Goal: Task Accomplishment & Management: Use online tool/utility

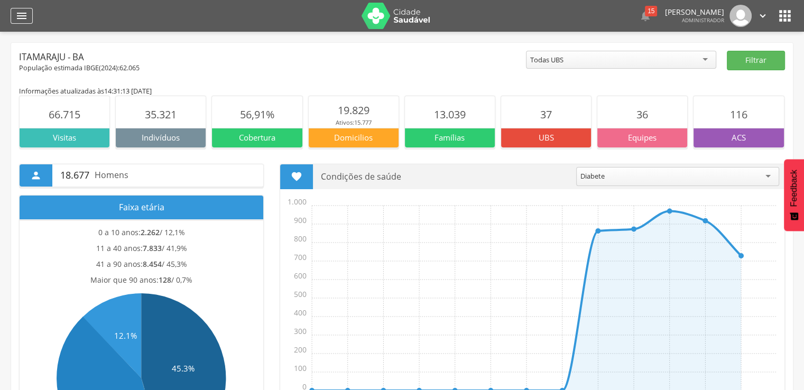
click at [30, 13] on div "" at bounding box center [22, 16] width 22 height 16
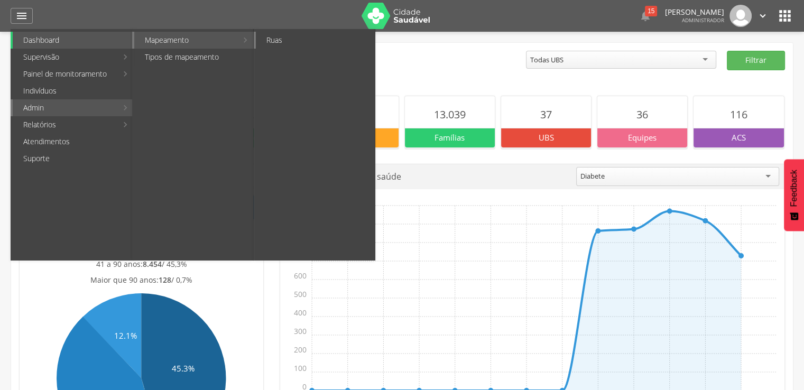
click at [270, 35] on link "Ruas" at bounding box center [315, 40] width 119 height 17
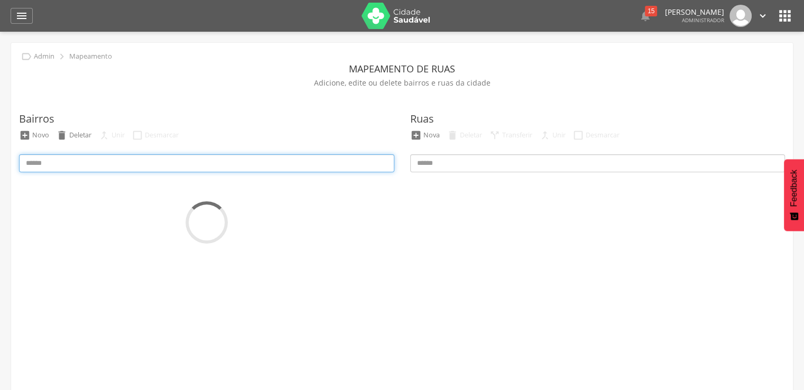
click at [94, 168] on input at bounding box center [206, 163] width 375 height 18
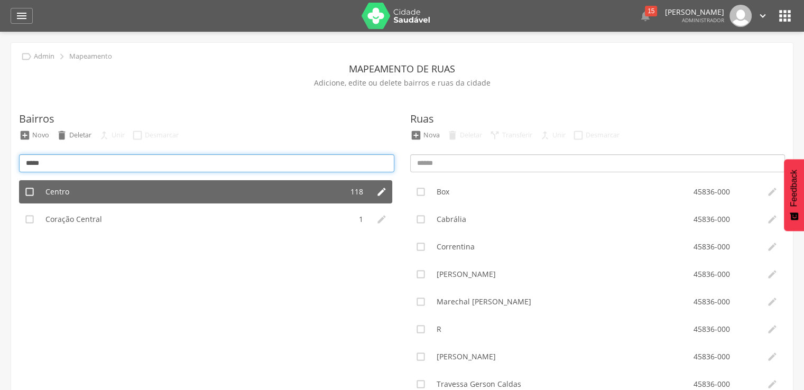
type input "*****"
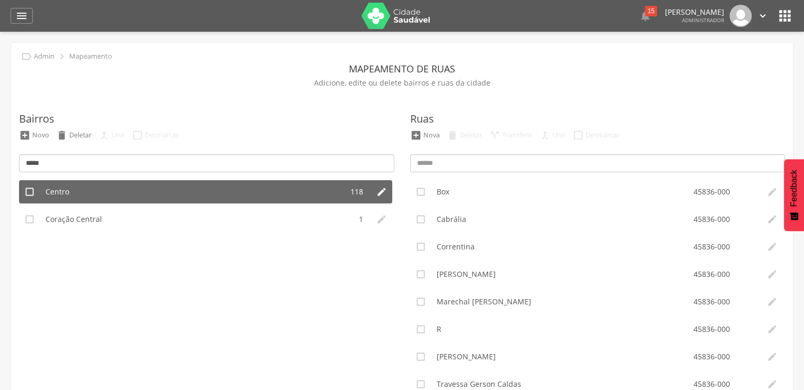
click at [100, 187] on li "Centro" at bounding box center [191, 191] width 302 height 23
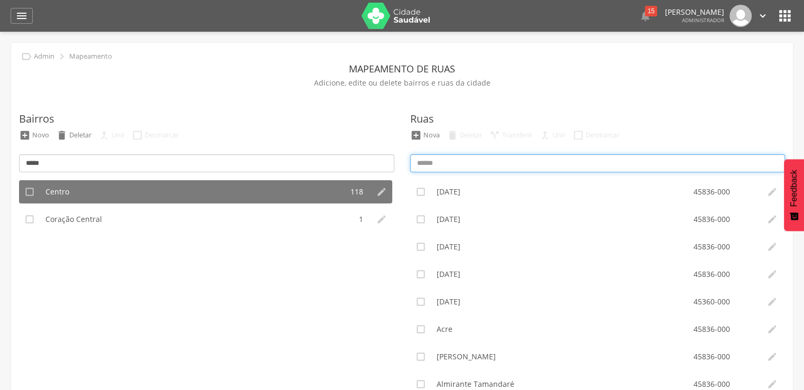
click at [511, 162] on input at bounding box center [597, 163] width 375 height 18
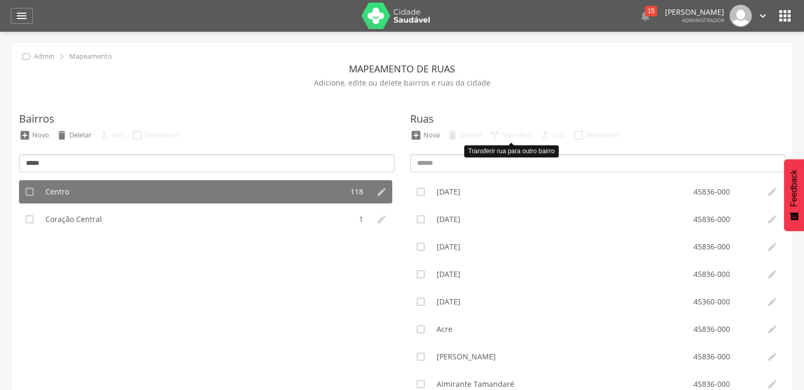
click at [495, 139] on div "" at bounding box center [495, 136] width 12 height 12
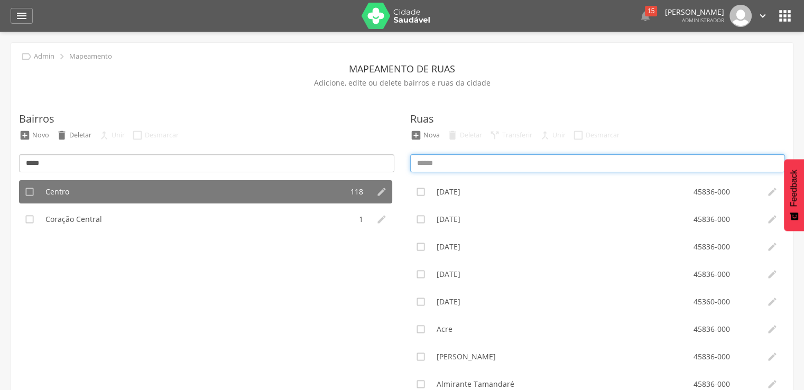
click at [489, 156] on input at bounding box center [597, 163] width 375 height 18
paste input "*******"
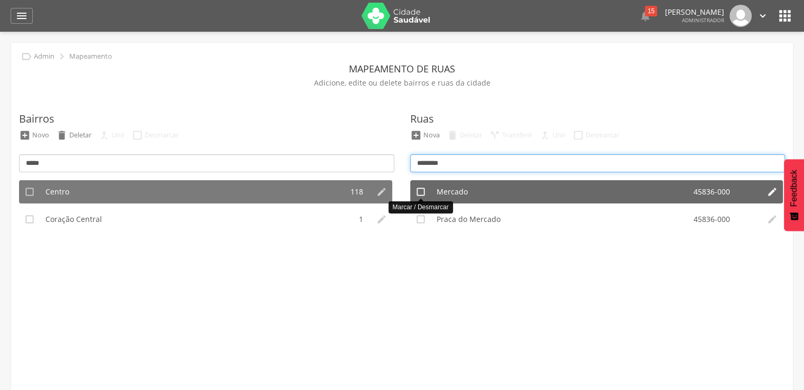
type input "*******"
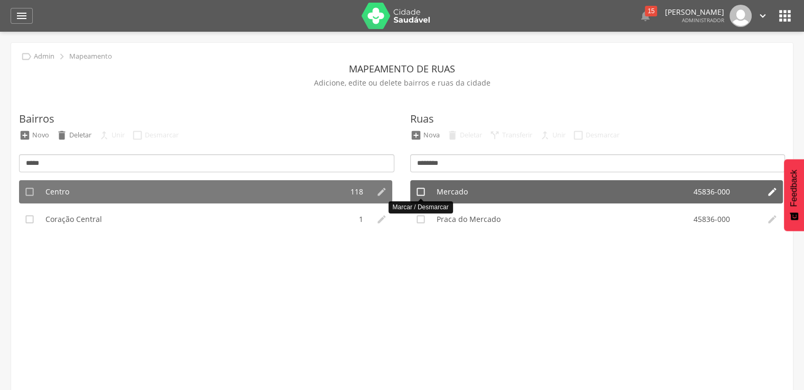
click at [424, 194] on icon "" at bounding box center [421, 192] width 11 height 11
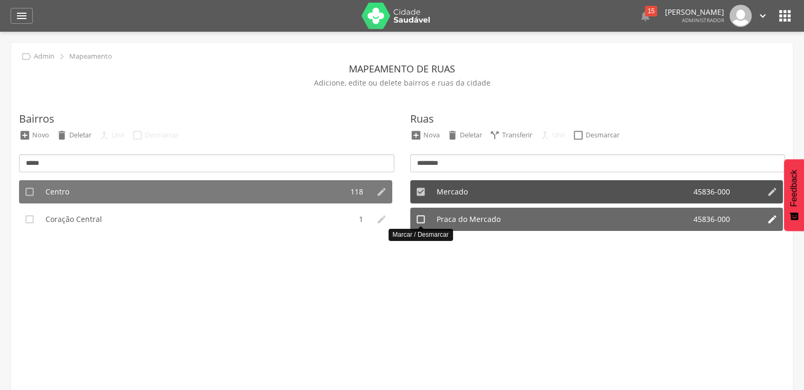
click at [419, 223] on icon "" at bounding box center [421, 219] width 11 height 11
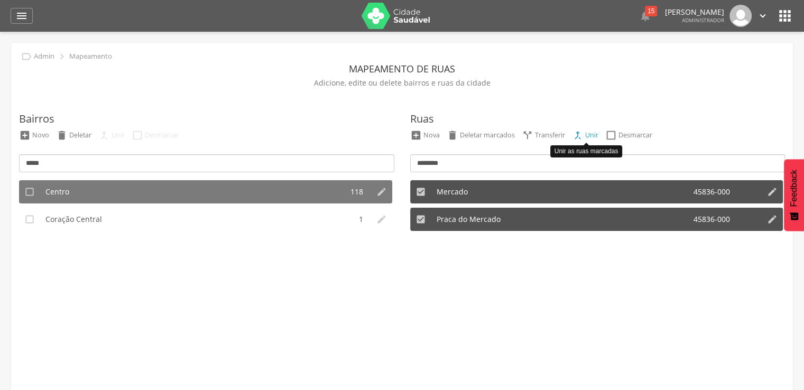
click at [577, 135] on div "" at bounding box center [578, 136] width 12 height 12
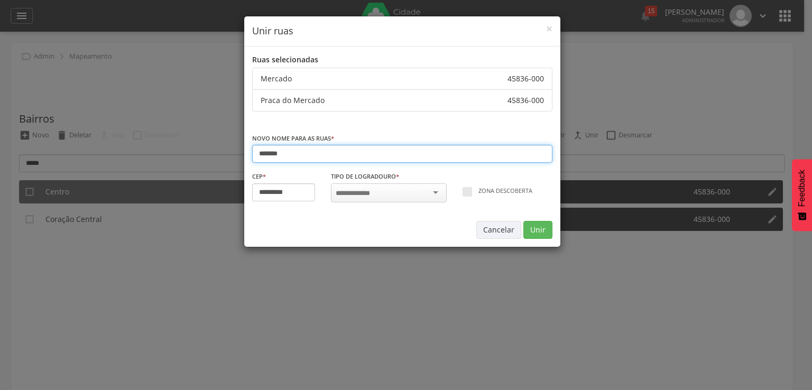
type input "*********"
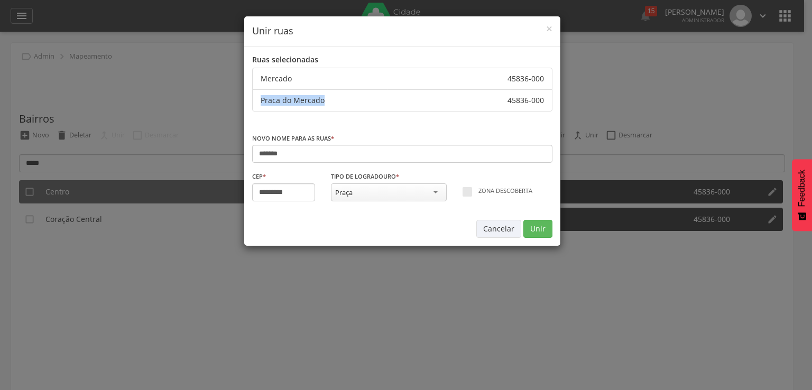
drag, startPoint x: 326, startPoint y: 100, endPoint x: 90, endPoint y: 99, distance: 235.2
click at [90, 99] on div "× Unir ruas Ruas selecionadas Mercado 45836-000 Praca do Mercado 45836-000 Novo…" at bounding box center [406, 195] width 812 height 390
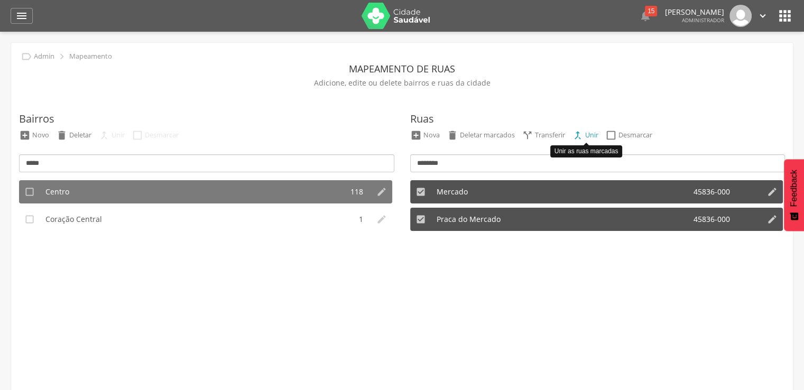
click at [571, 140] on li " Unir" at bounding box center [585, 136] width 32 height 12
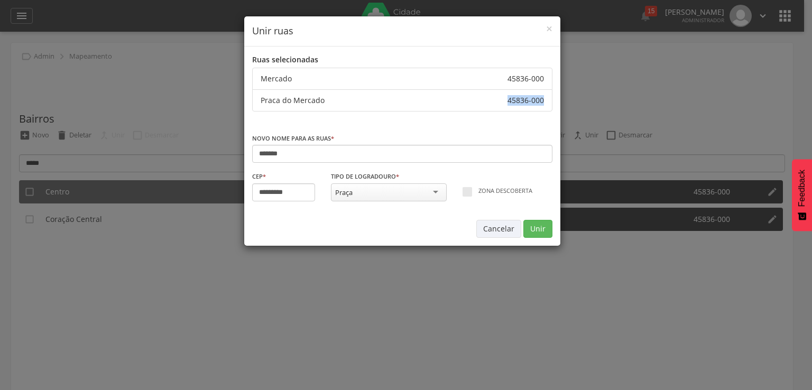
drag, startPoint x: 342, startPoint y: 104, endPoint x: 288, endPoint y: 101, distance: 54.5
click at [240, 114] on div "× Unir ruas Ruas selecionadas Mercado 45836-000 Praca do Mercado 45836-000 Novo…" at bounding box center [406, 195] width 812 height 390
click at [299, 95] on div "Praca do Mercado" at bounding box center [384, 100] width 247 height 11
drag, startPoint x: 299, startPoint y: 95, endPoint x: 266, endPoint y: 102, distance: 33.1
click at [269, 101] on div "Praca do Mercado" at bounding box center [384, 100] width 247 height 11
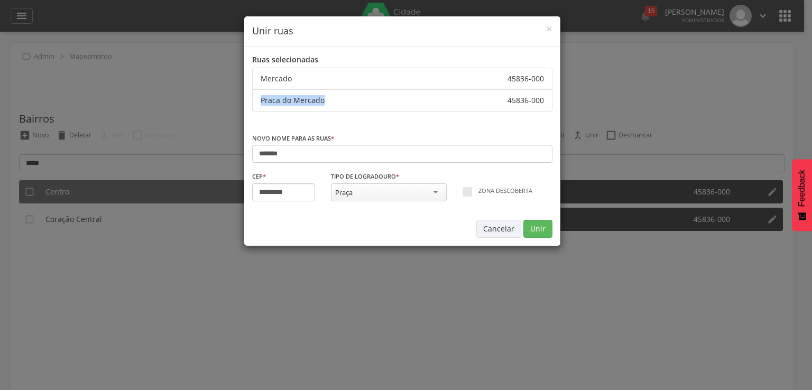
click at [266, 102] on div "Praca do Mercado" at bounding box center [384, 100] width 247 height 11
drag, startPoint x: 295, startPoint y: 168, endPoint x: 275, endPoint y: 165, distance: 20.2
click at [275, 167] on div "Ruas selecionadas Mercado 45836-000 Praca do Mercado 45836-000 Novo nome para a…" at bounding box center [402, 146] width 316 height 199
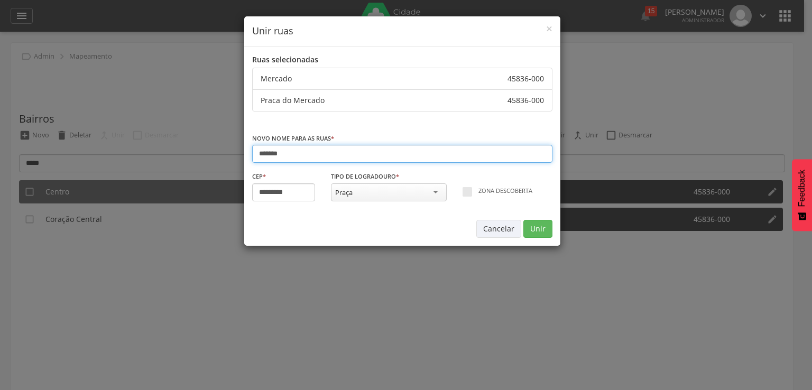
drag, startPoint x: 296, startPoint y: 151, endPoint x: 235, endPoint y: 149, distance: 61.4
click at [235, 149] on div "× Unir ruas Ruas selecionadas Mercado 45836-000 Praca do Mercado 45836-000 Novo…" at bounding box center [406, 195] width 812 height 390
paste input "text"
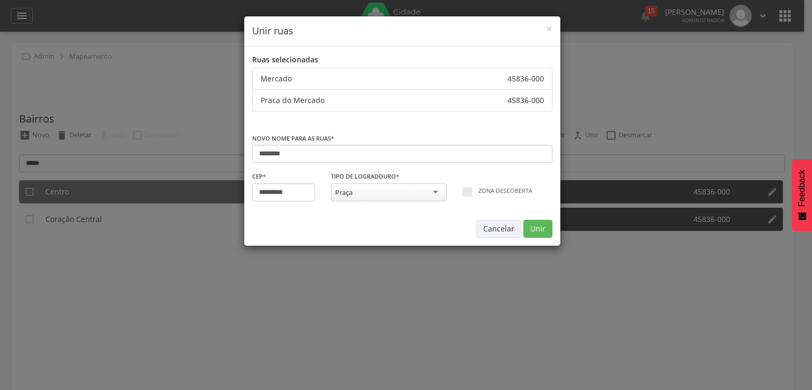
drag, startPoint x: 235, startPoint y: 149, endPoint x: 267, endPoint y: 159, distance: 33.8
click at [256, 156] on div "× Unir ruas Ruas selecionadas Mercado 45836-000 Praca do Mercado 45836-000 Novo…" at bounding box center [406, 195] width 812 height 390
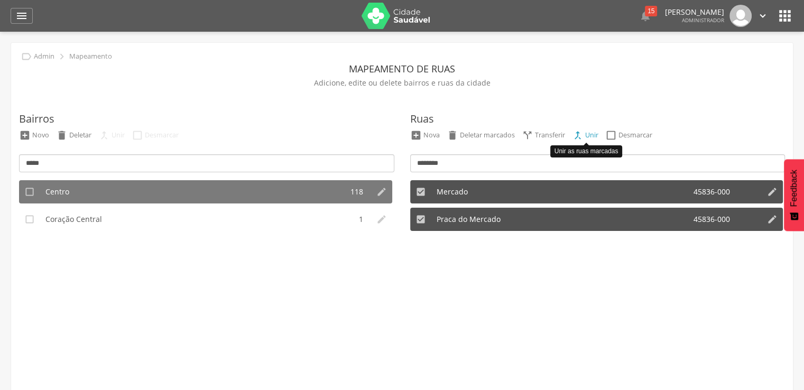
click at [580, 138] on div "" at bounding box center [578, 136] width 12 height 12
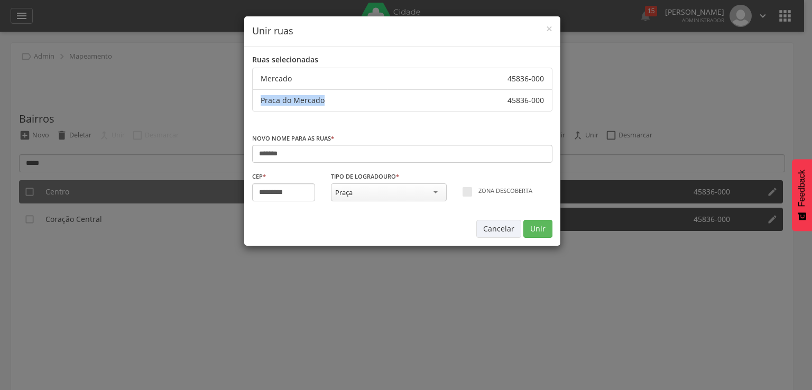
drag, startPoint x: 334, startPoint y: 94, endPoint x: 255, endPoint y: 95, distance: 79.3
click at [255, 95] on li "Praca do Mercado 45836-000" at bounding box center [402, 100] width 300 height 22
copy div "Praca do Mercado"
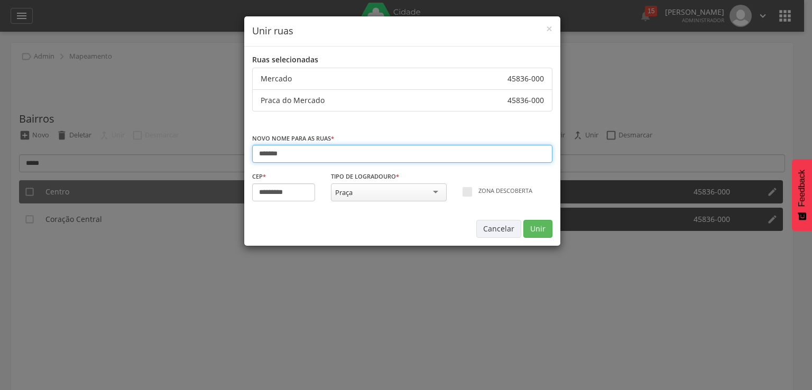
drag, startPoint x: 294, startPoint y: 151, endPoint x: 218, endPoint y: 151, distance: 76.1
click at [218, 151] on div "× Unir ruas Ruas selecionadas Mercado 45836-000 Praca do Mercado 45836-000 Novo…" at bounding box center [406, 195] width 812 height 390
paste input "*********"
type input "**********"
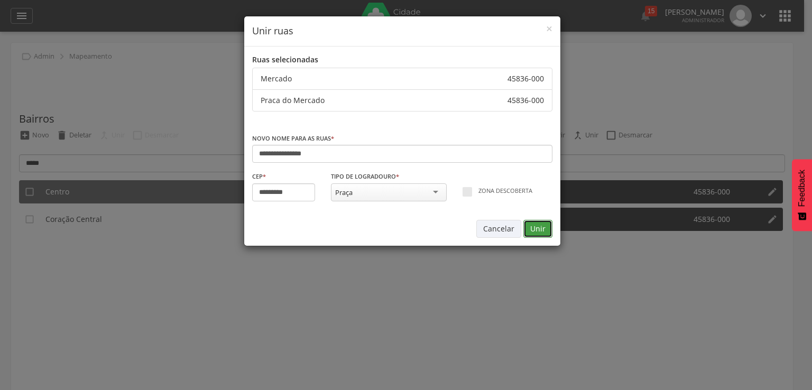
click at [537, 233] on button "Unir" at bounding box center [537, 229] width 29 height 18
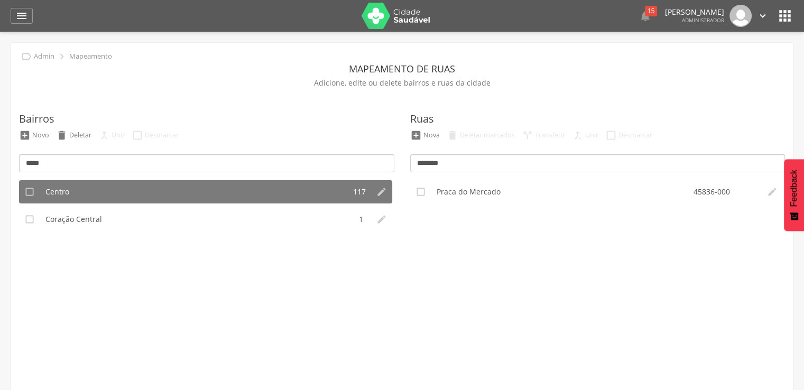
click at [484, 176] on div "Ruas  Nova  Deletar marcados  Transferir  Unir  Desmarcar *******  02 de …" at bounding box center [597, 267] width 375 height 354
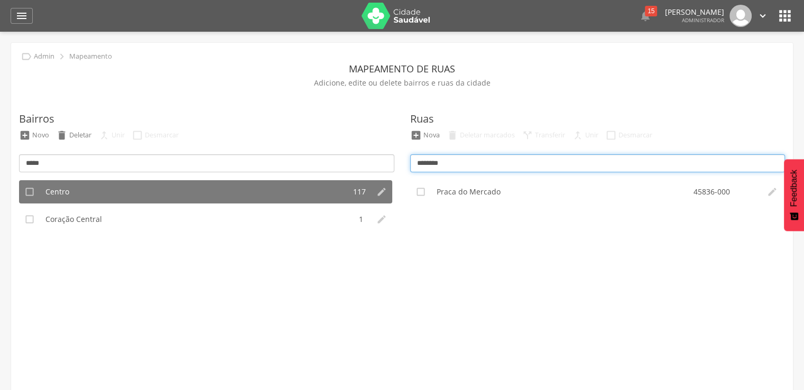
click at [489, 168] on input "*******" at bounding box center [597, 163] width 375 height 18
type input "*"
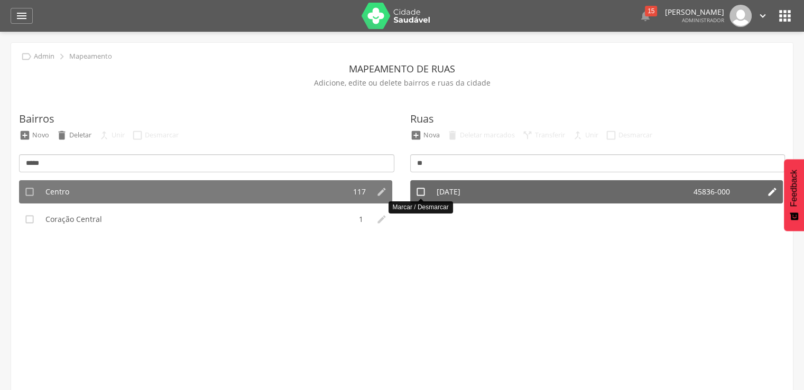
click at [420, 189] on icon "" at bounding box center [421, 192] width 11 height 11
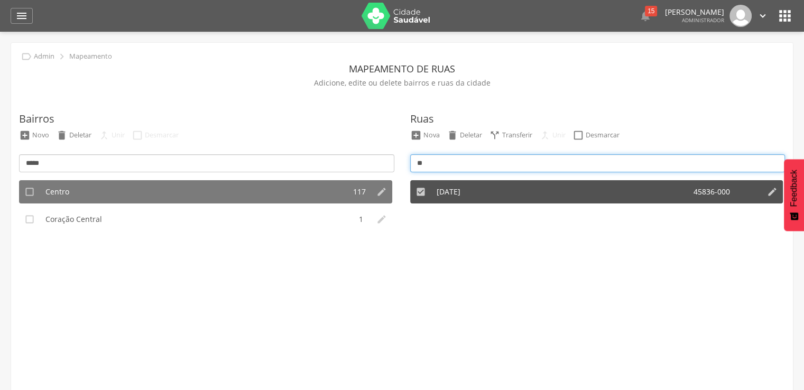
click at [453, 164] on input "**" at bounding box center [597, 163] width 375 height 18
type input "*"
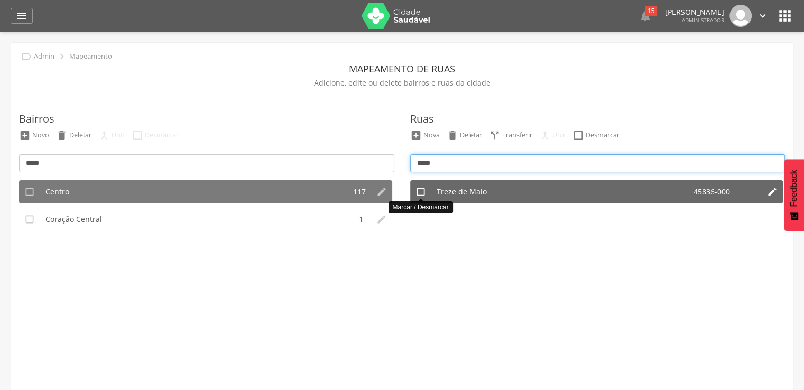
type input "*****"
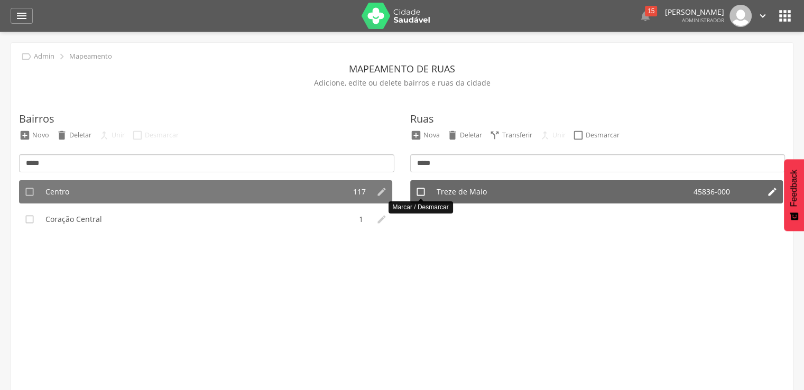
click at [424, 192] on icon "" at bounding box center [421, 192] width 11 height 11
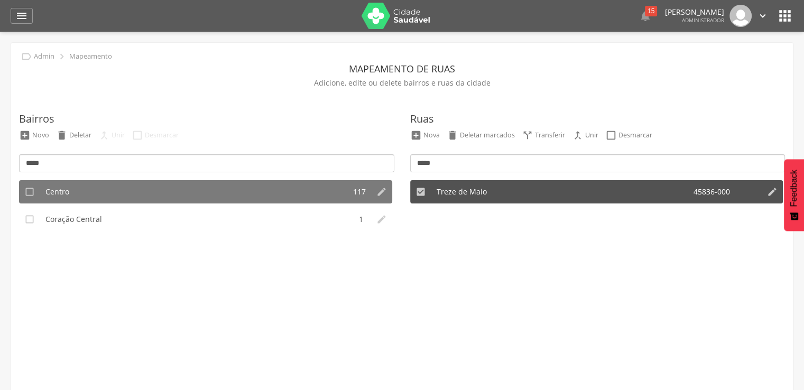
click at [587, 143] on ul " Nova  Deletar marcados  Transferir  Unir  Desmarcar" at bounding box center [598, 138] width 381 height 17
click at [588, 142] on ul " Nova  Deletar marcados  Transferir  Unir  Desmarcar" at bounding box center [598, 138] width 381 height 17
click at [589, 134] on div "Unir" at bounding box center [591, 135] width 13 height 9
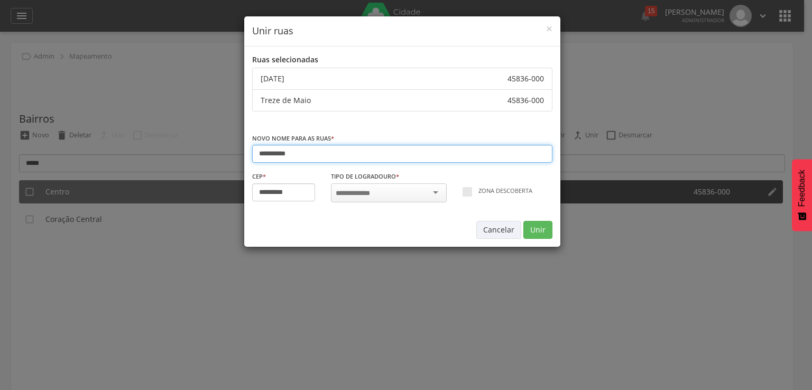
type input "*********"
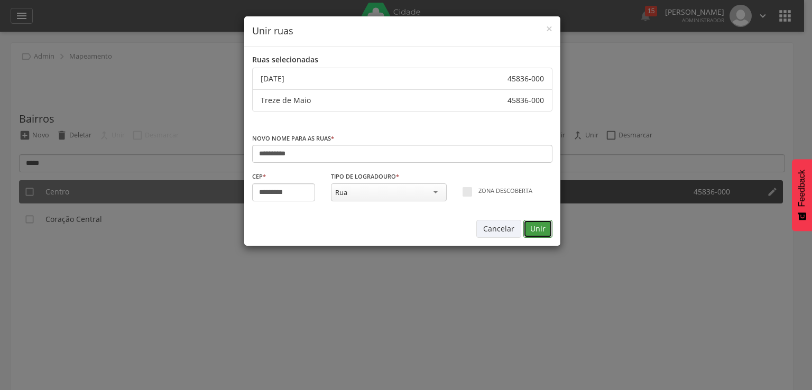
click at [533, 225] on button "Unir" at bounding box center [537, 229] width 29 height 18
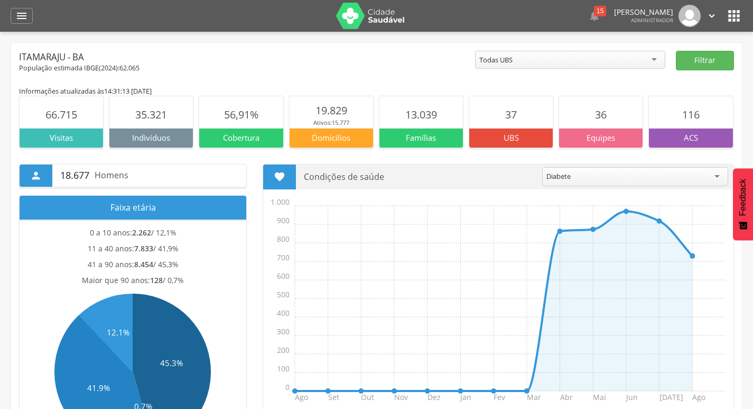
click at [750, 16] on header " Dashboard Supervisão Produtividade Mapa da cidade Mapa de cobertura Ranking A…" at bounding box center [376, 16] width 753 height 32
drag, startPoint x: 709, startPoint y: 19, endPoint x: 747, endPoint y: 17, distance: 38.1
click at [710, 19] on icon "" at bounding box center [712, 16] width 12 height 12
click at [747, 17] on header " Dashboard Supervisão Produtividade Mapa da cidade Mapa de cobertura Ranking A…" at bounding box center [376, 16] width 753 height 32
click at [740, 17] on icon "" at bounding box center [734, 15] width 17 height 17
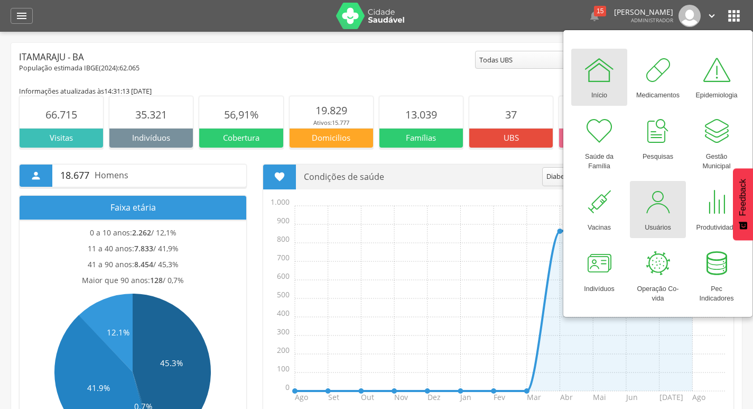
click at [653, 193] on div at bounding box center [658, 202] width 32 height 32
